Goal: Task Accomplishment & Management: Complete application form

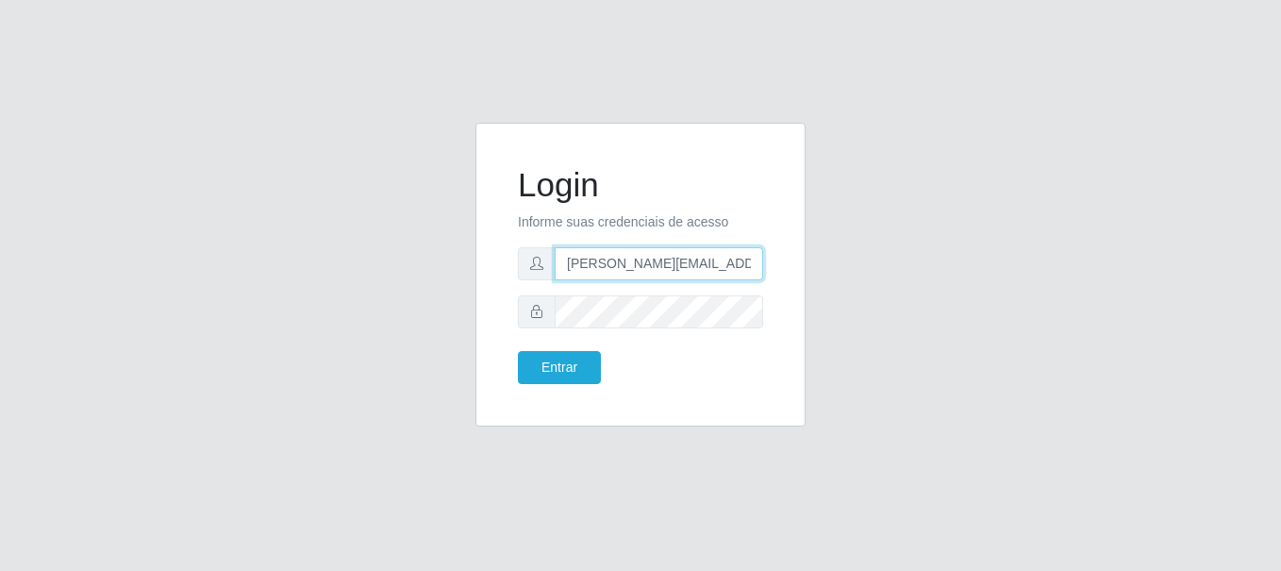
type input "[PERSON_NAME][EMAIL_ADDRESS][PERSON_NAME][DOMAIN_NAME]"
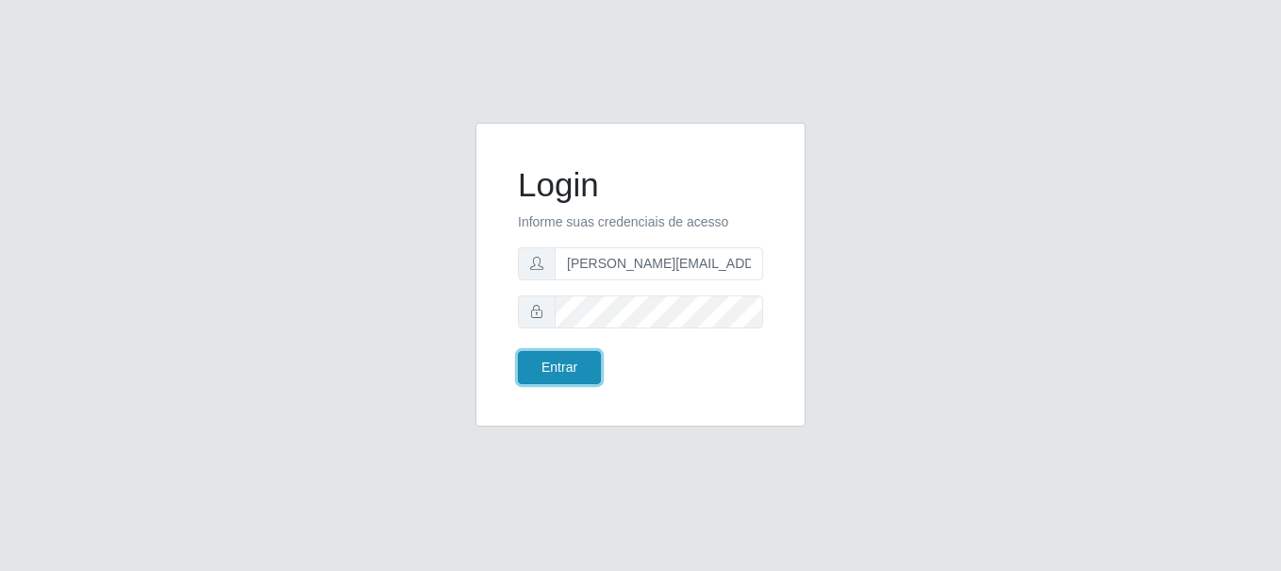
click at [559, 367] on button "Entrar" at bounding box center [559, 367] width 83 height 33
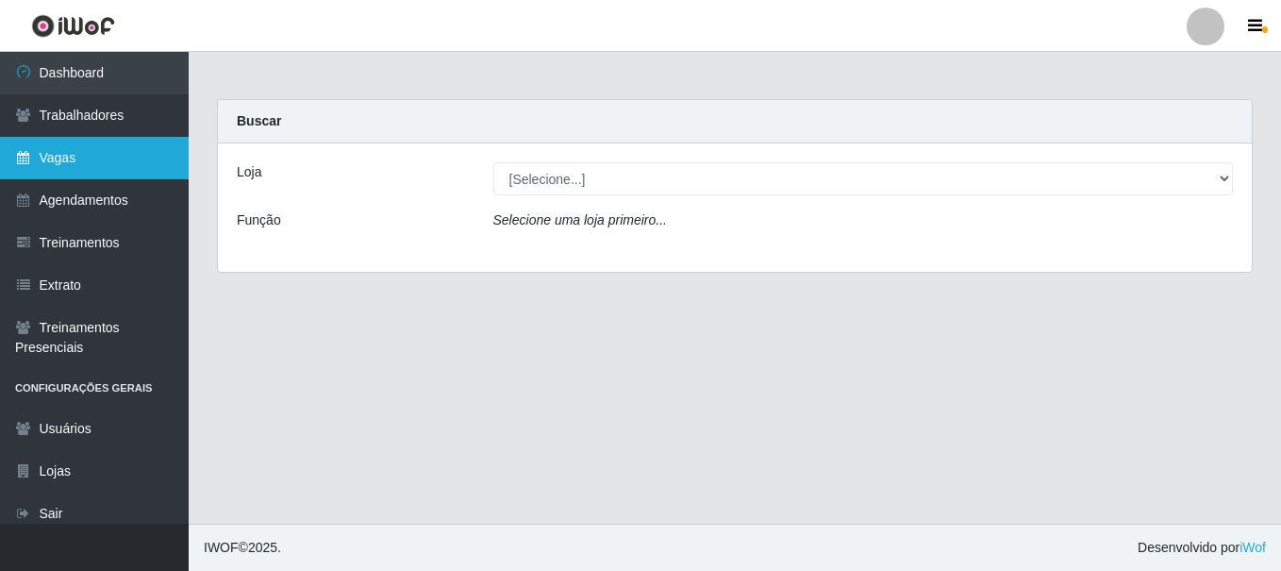
click at [94, 158] on link "Vagas" at bounding box center [94, 158] width 189 height 42
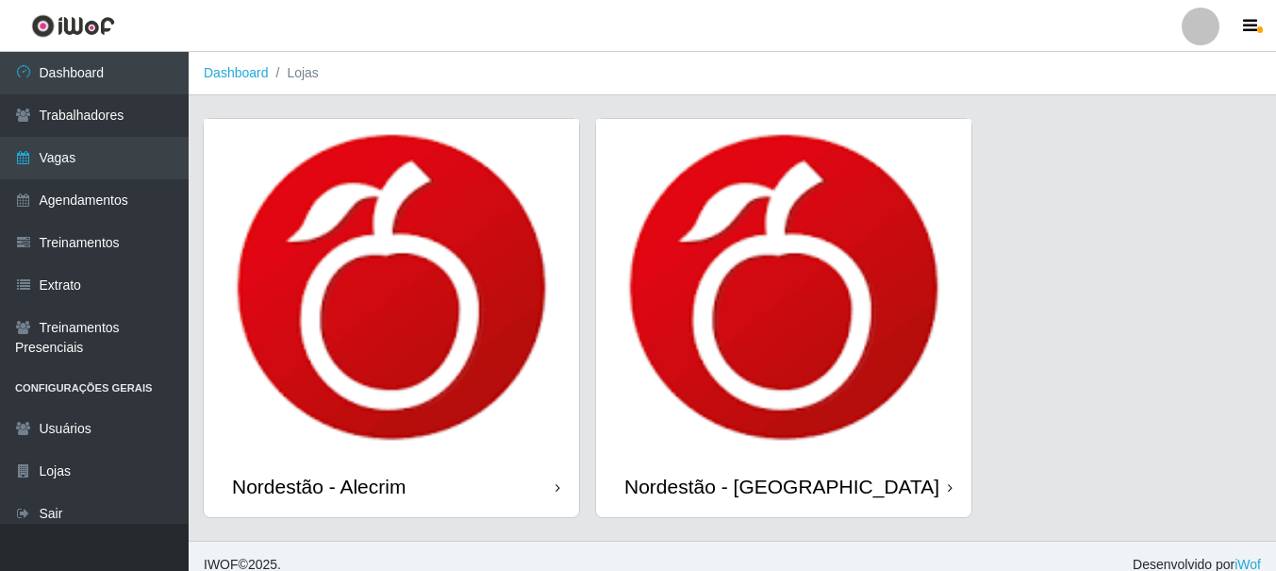
click at [323, 486] on div "Nordestão - Alecrim" at bounding box center [319, 487] width 174 height 24
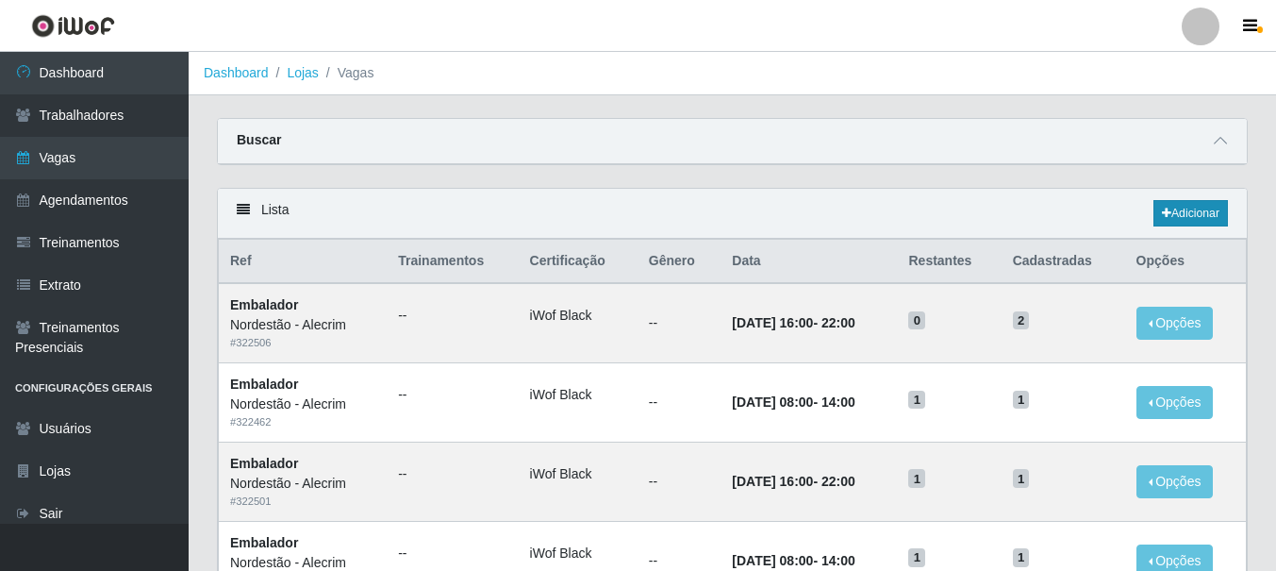
click at [1189, 214] on link "Adicionar" at bounding box center [1191, 213] width 75 height 26
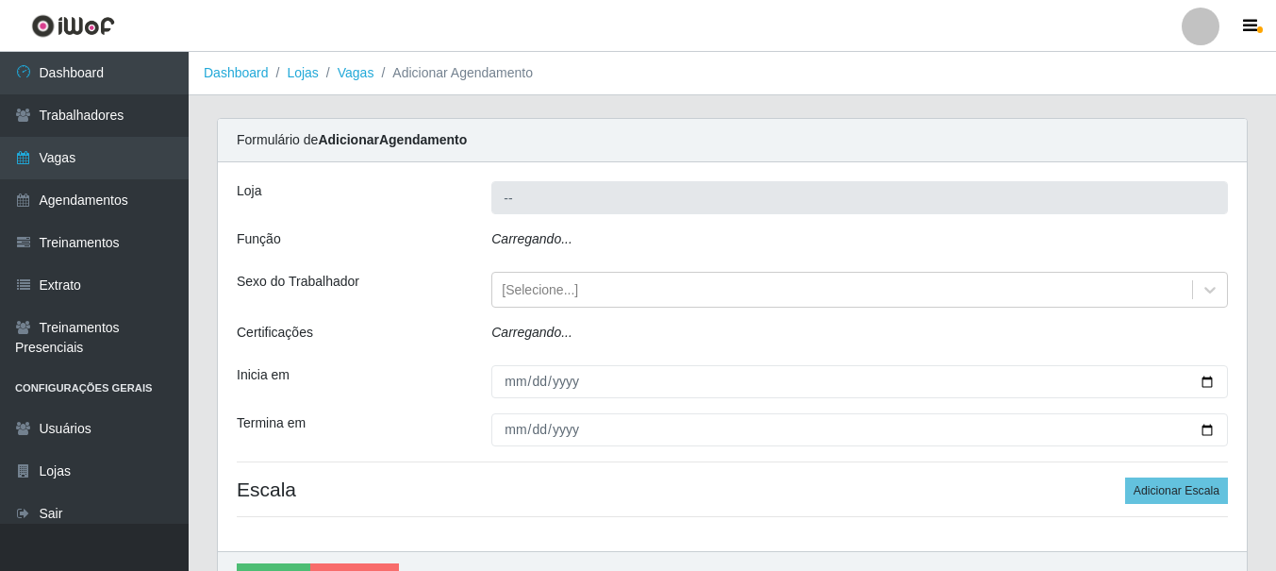
type input "Nordestão - Alecrim"
